Goal: Task Accomplishment & Management: Manage account settings

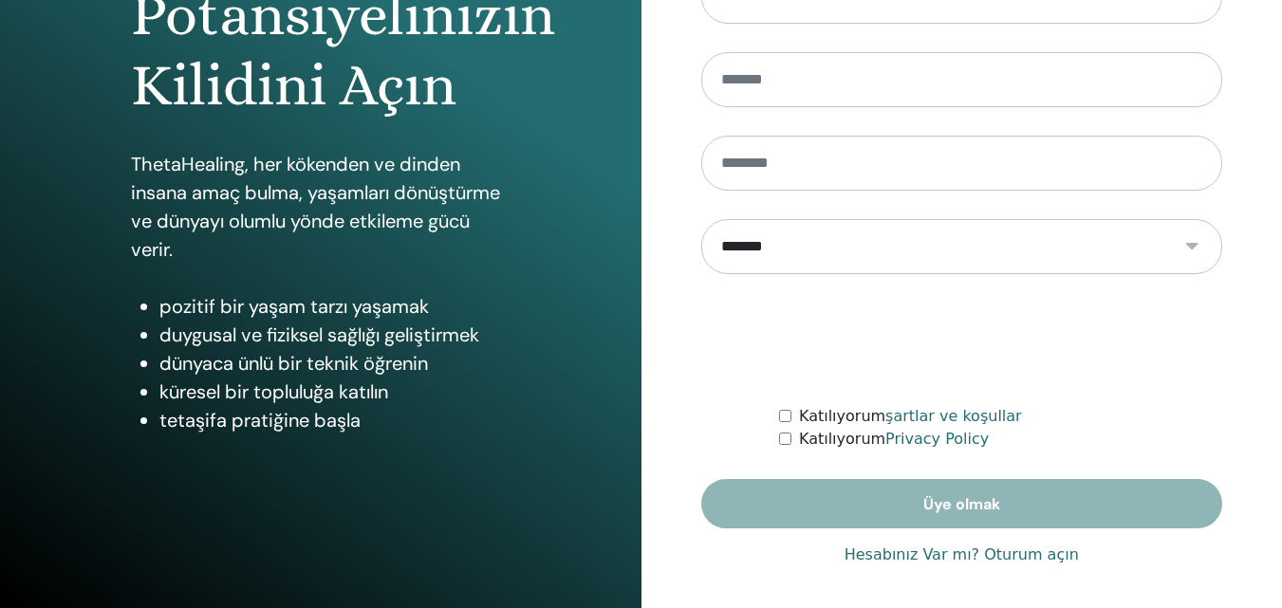
scroll to position [303, 0]
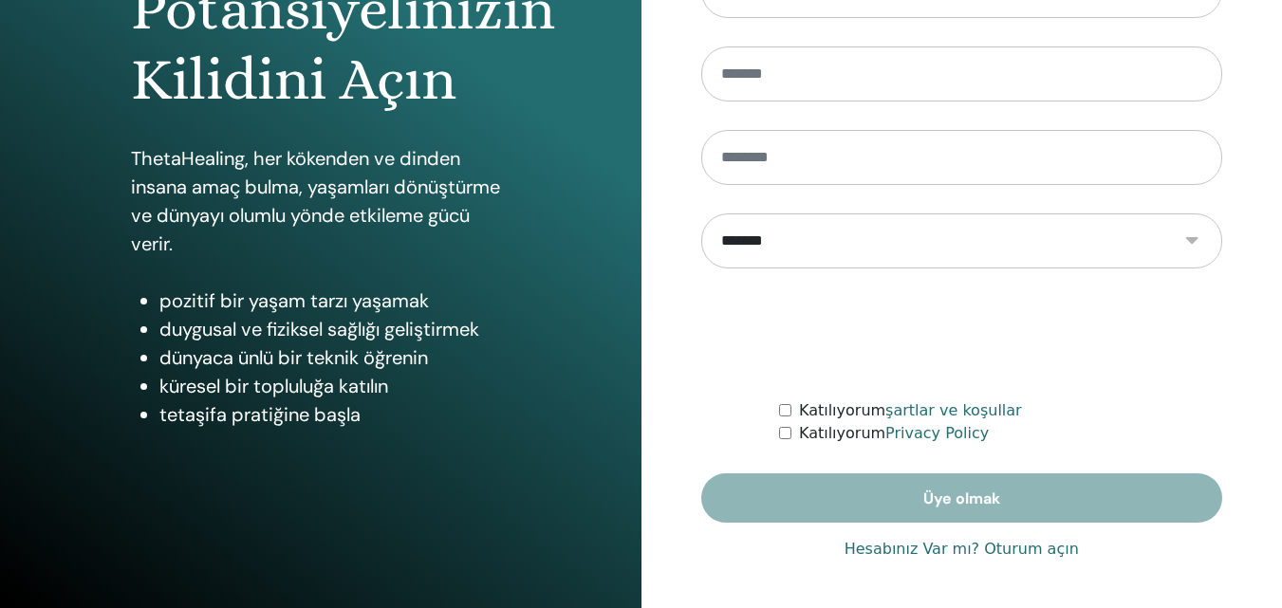
click at [915, 555] on link "Hesabınız Var mı? Oturum açın" at bounding box center [962, 549] width 234 height 23
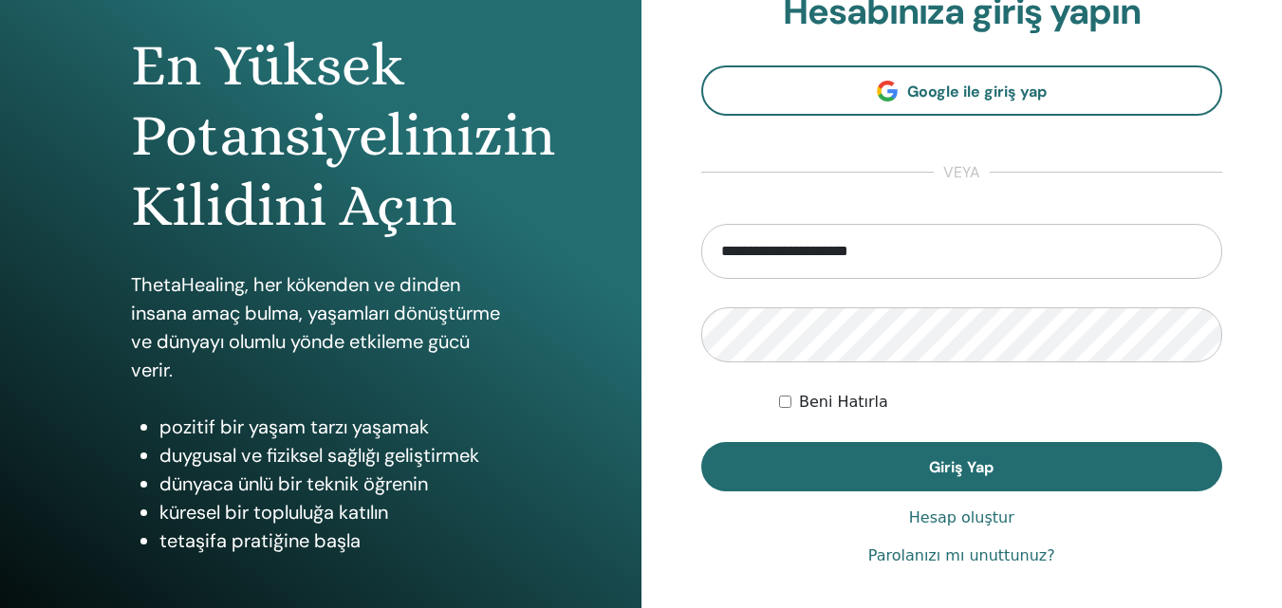
scroll to position [233, 0]
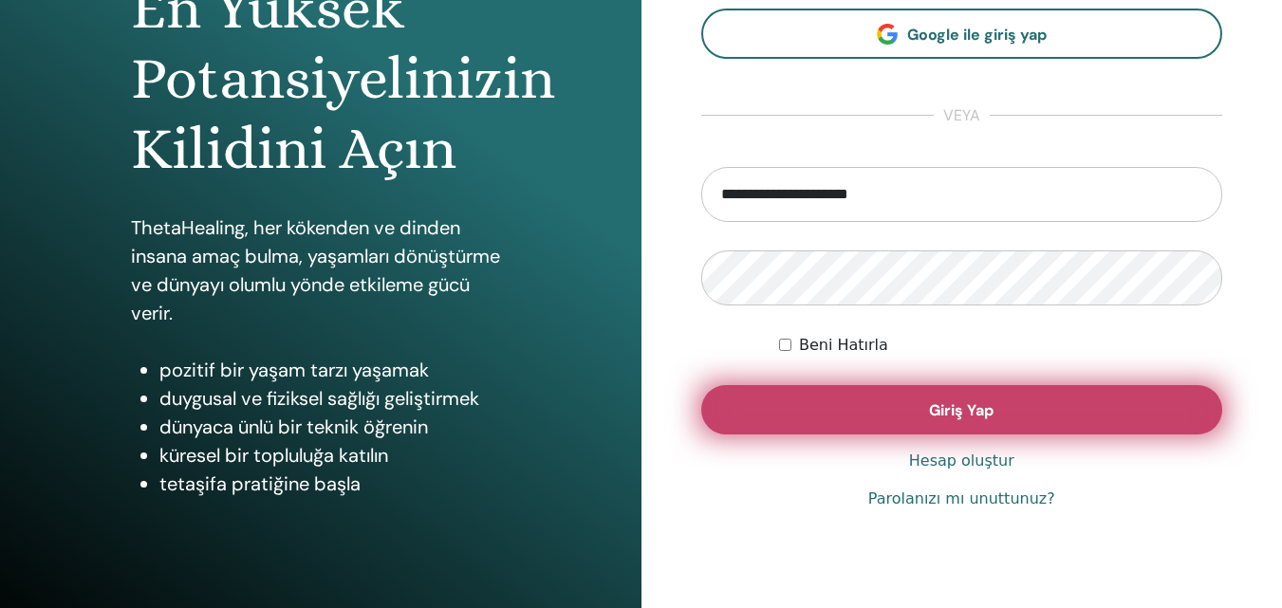
click at [1028, 402] on button "Giriş Yap" at bounding box center [962, 409] width 522 height 49
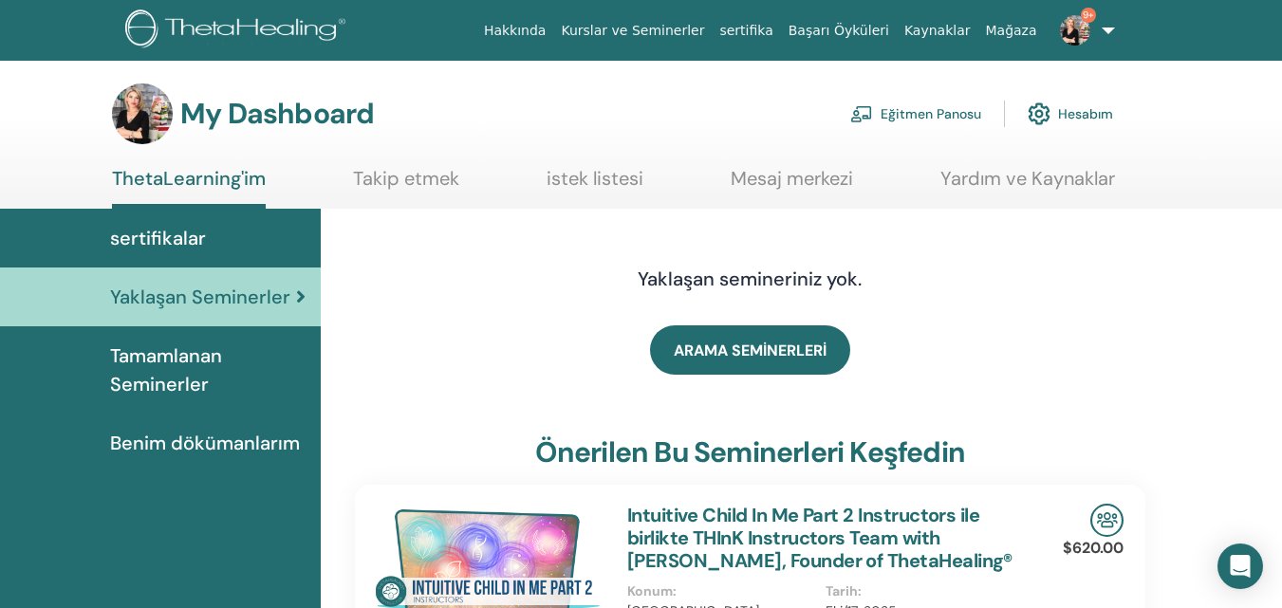
click at [964, 118] on link "Eğitmen Panosu" at bounding box center [915, 114] width 131 height 42
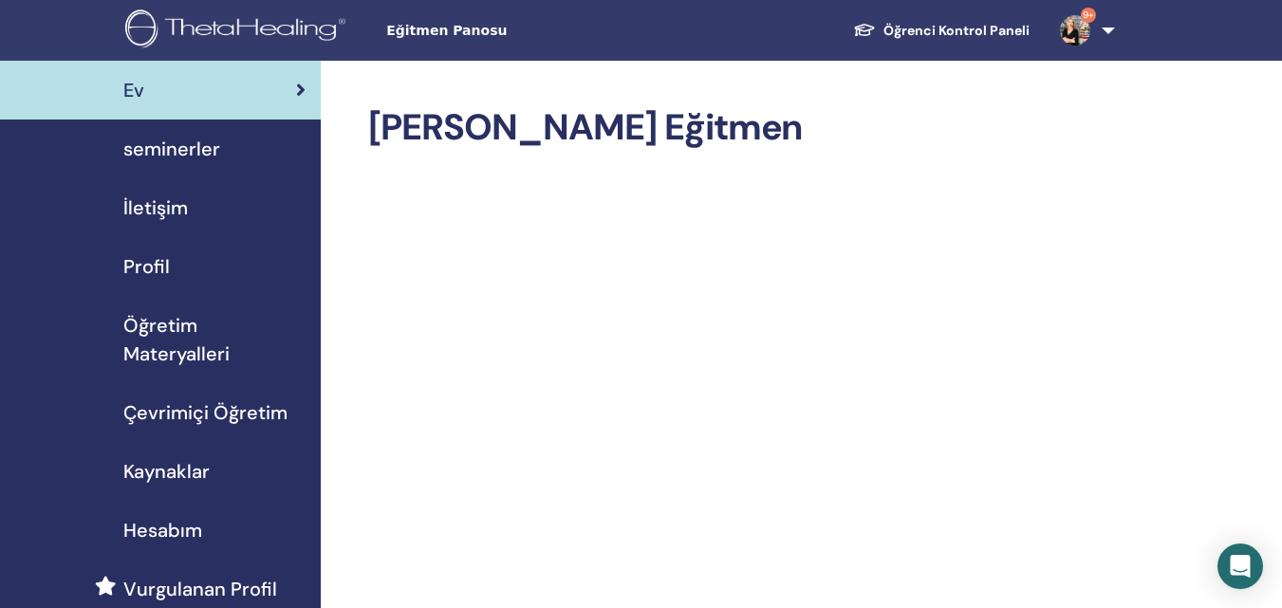
click at [193, 149] on span "seminerler" at bounding box center [171, 149] width 97 height 28
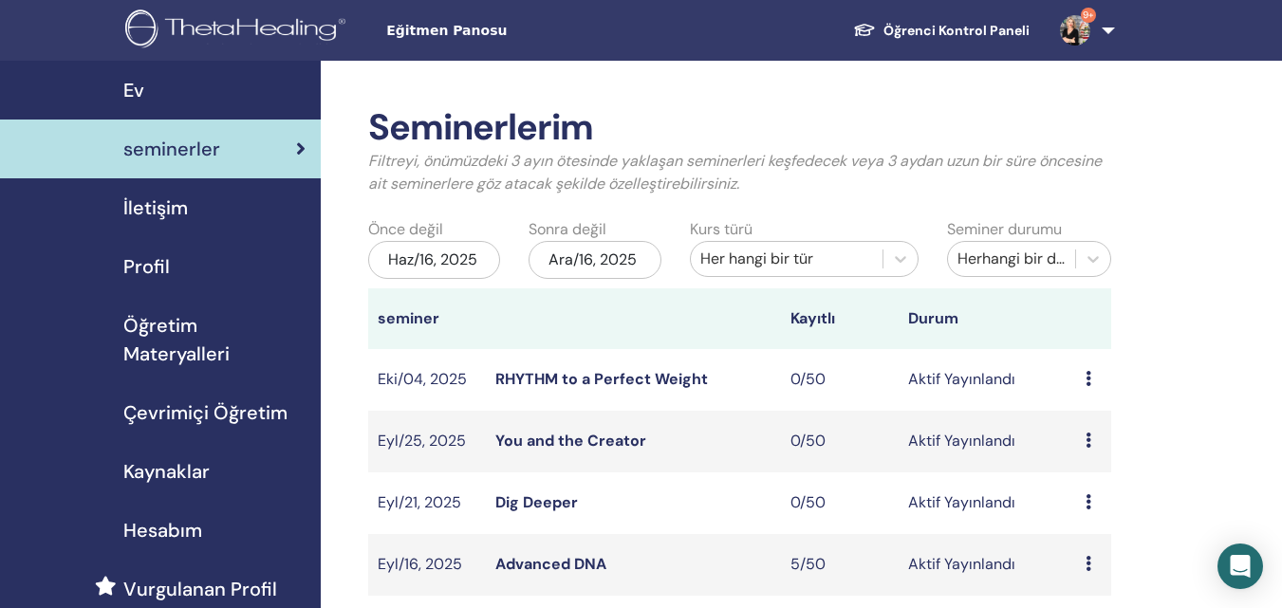
click at [573, 562] on link "Advanced DNA" at bounding box center [550, 564] width 111 height 20
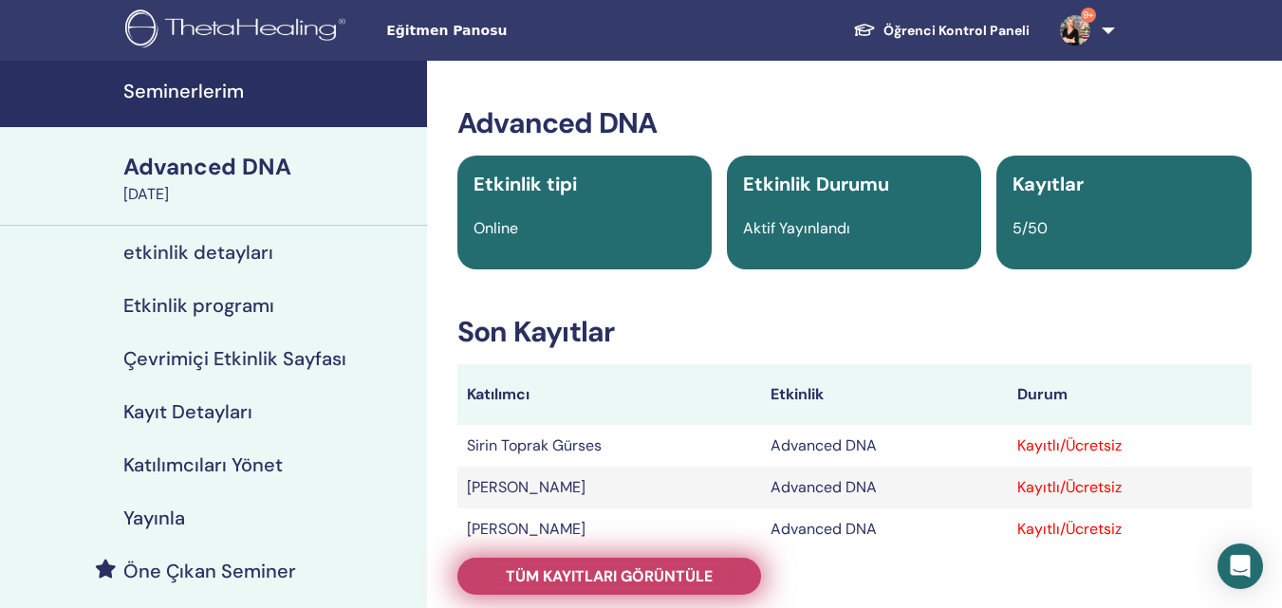
click at [698, 559] on link "Tüm kayıtları görüntüle" at bounding box center [609, 576] width 304 height 37
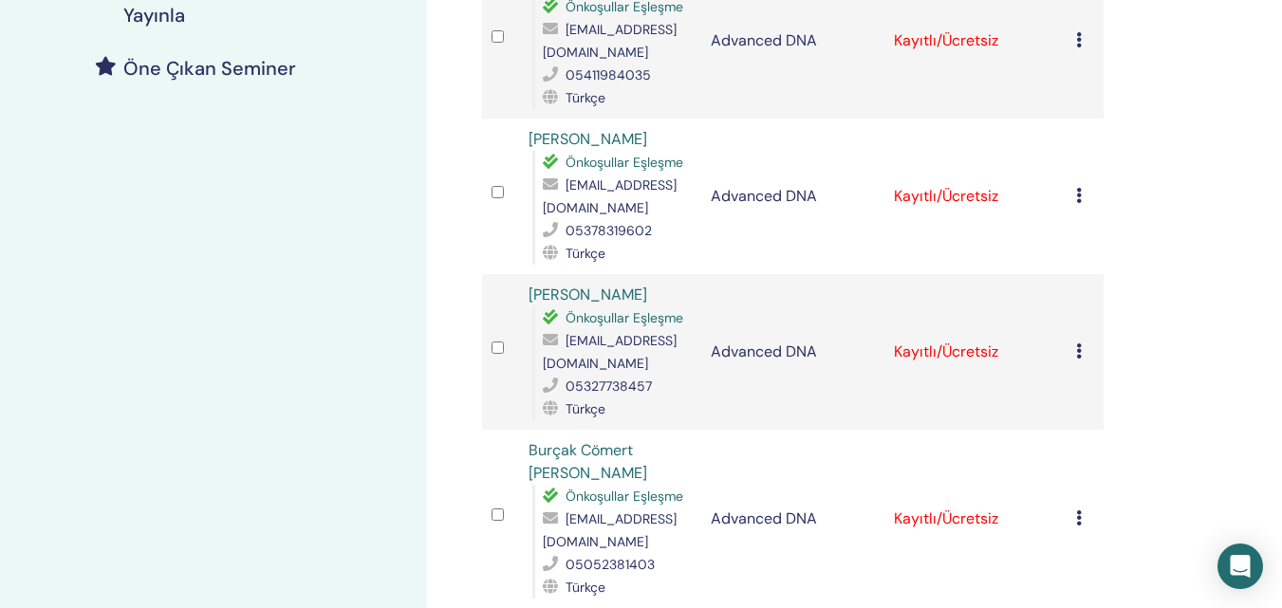
scroll to position [515, 0]
